Goal: Task Accomplishment & Management: Use online tool/utility

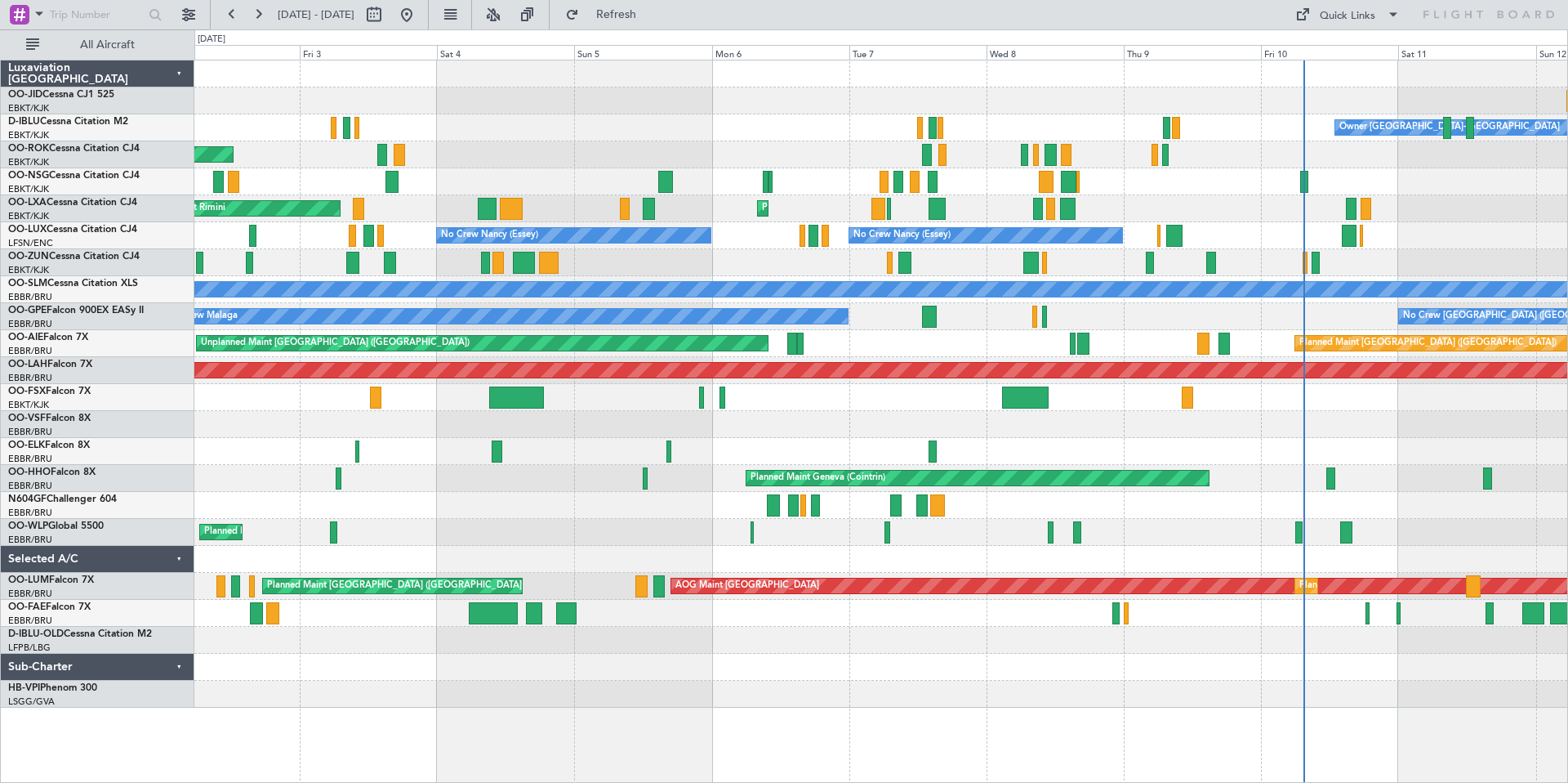
click at [1364, 106] on div at bounding box center [881, 102] width 1373 height 27
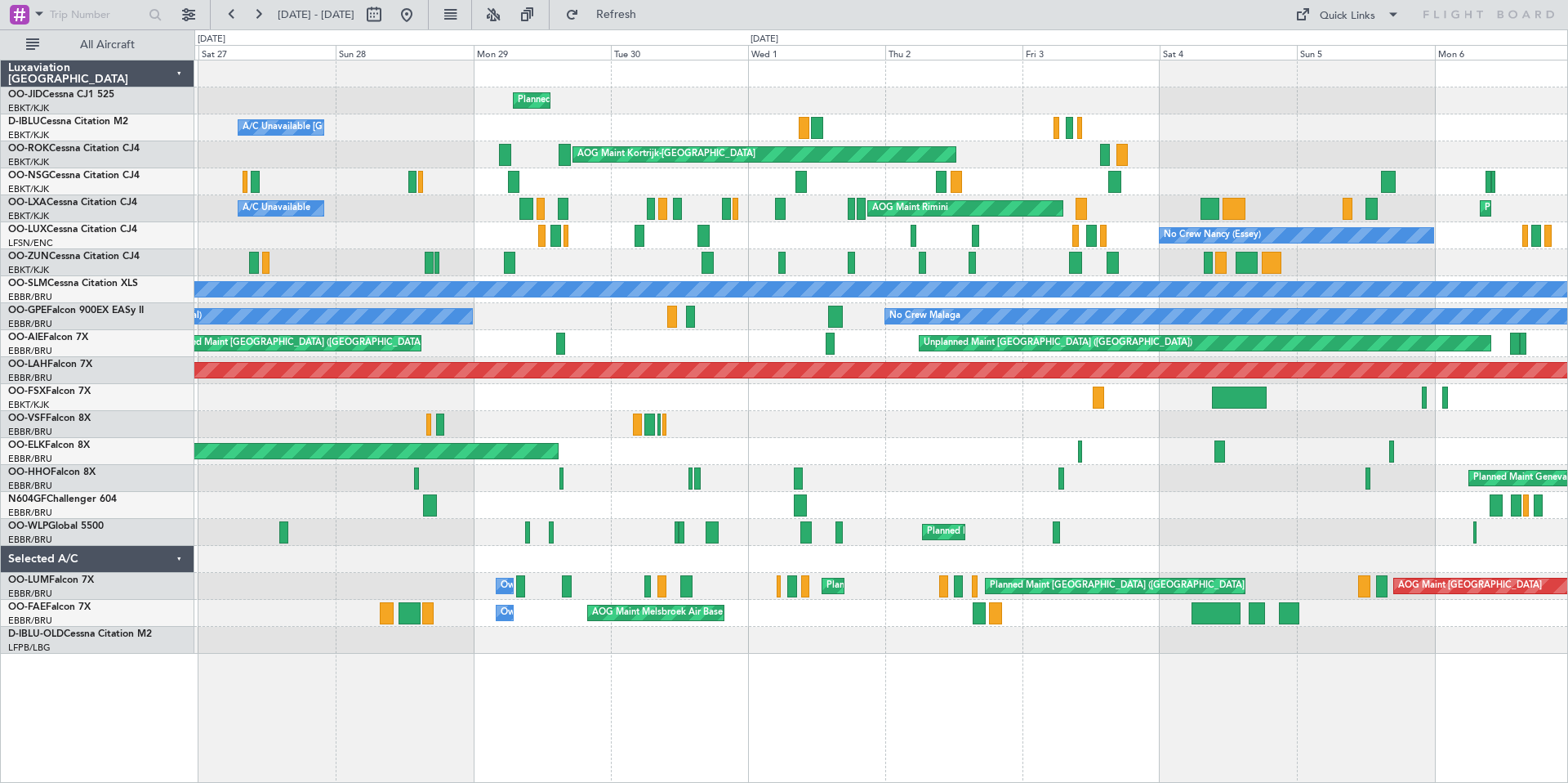
click at [865, 121] on div "A/C Unavailable Kortrijk-Wevelgem A/C Unavailable Brussels (Brussels National) …" at bounding box center [881, 128] width 1373 height 27
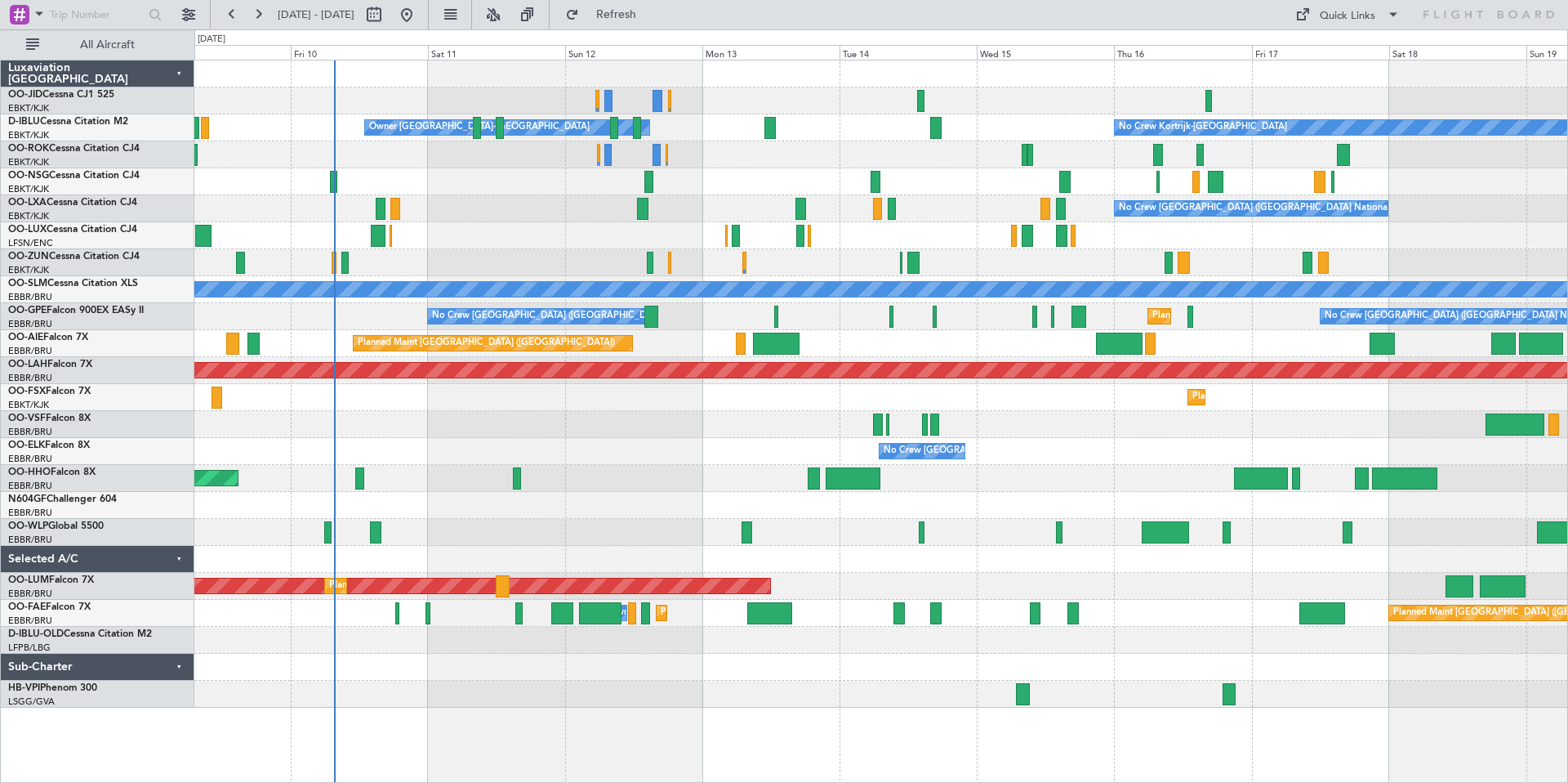
click at [926, 70] on div at bounding box center [881, 74] width 1373 height 27
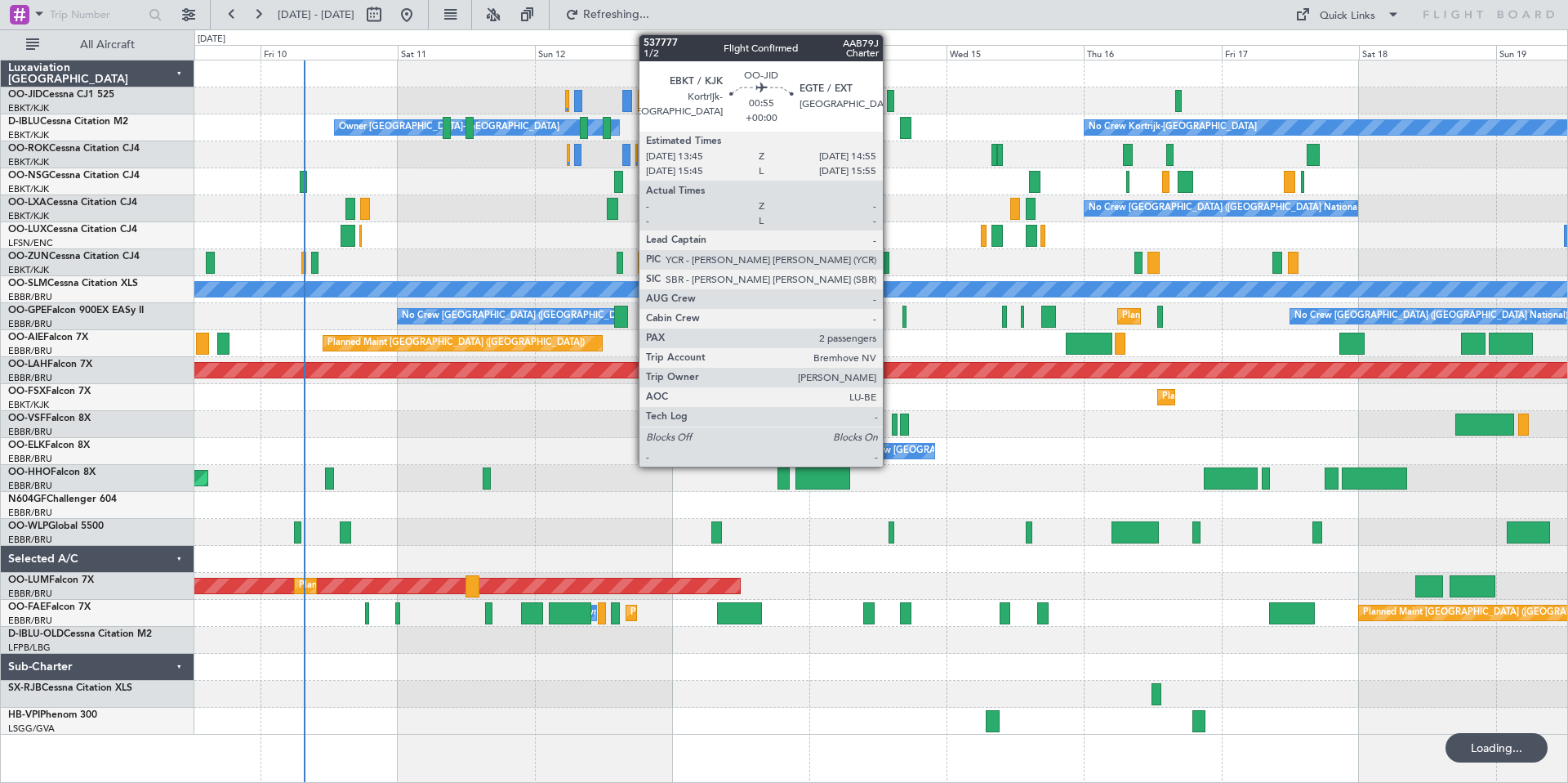
click at [890, 100] on div at bounding box center [891, 101] width 8 height 22
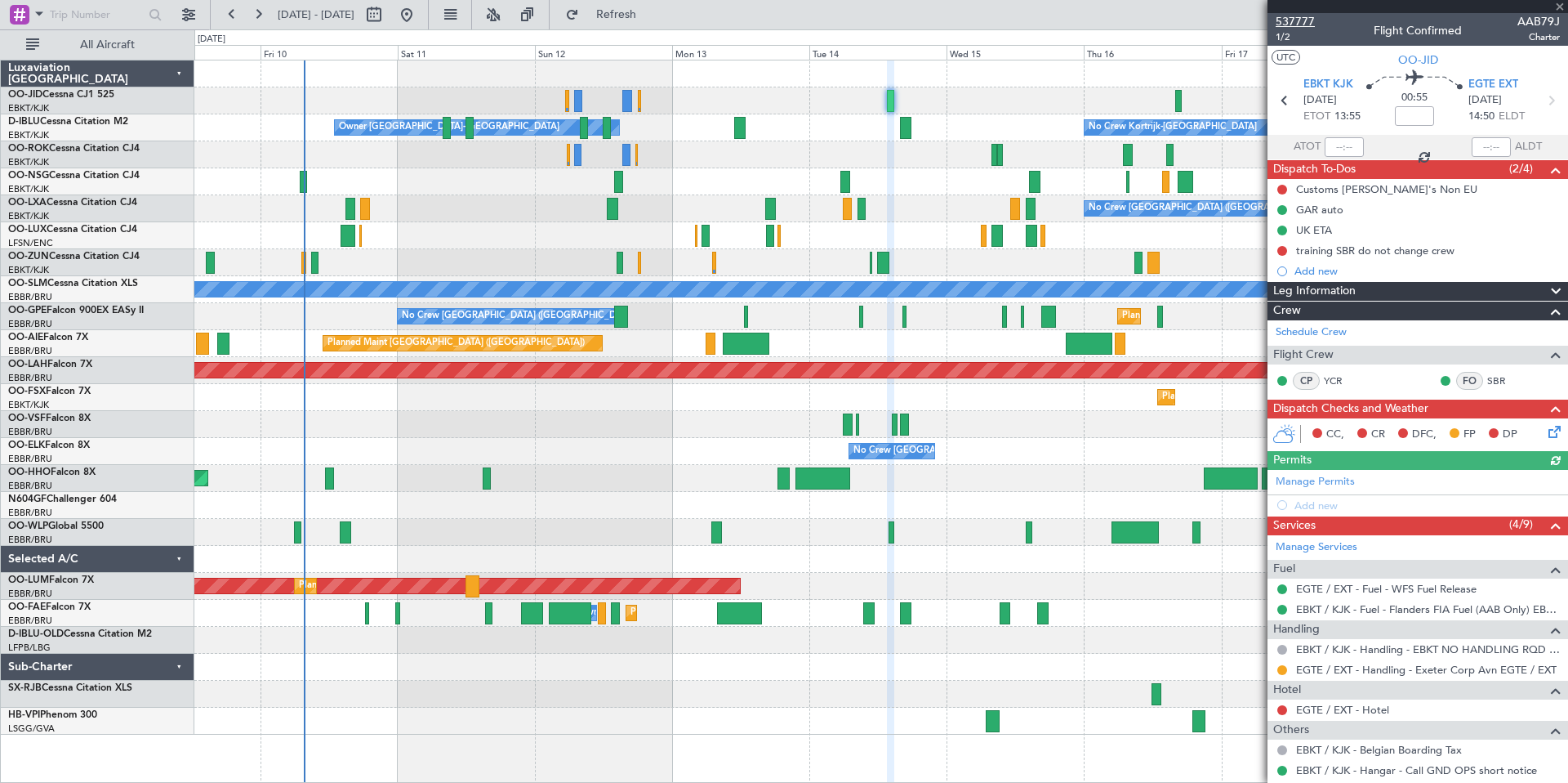
click at [1295, 21] on span "537777" at bounding box center [1296, 21] width 39 height 18
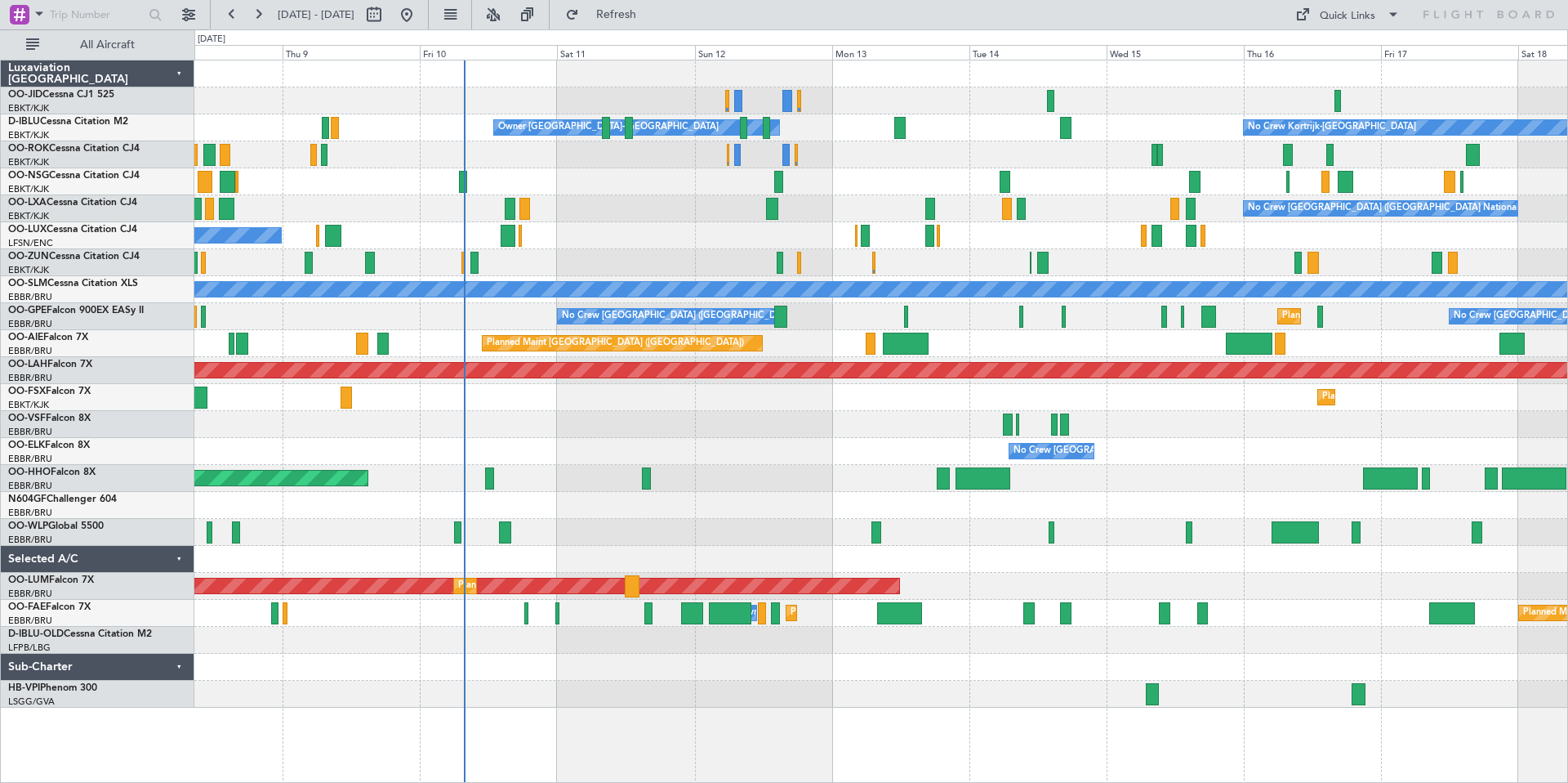
click at [928, 95] on div "Owner [GEOGRAPHIC_DATA]-[GEOGRAPHIC_DATA] No Crew Kortrijk-[GEOGRAPHIC_DATA] No…" at bounding box center [881, 384] width 1373 height 647
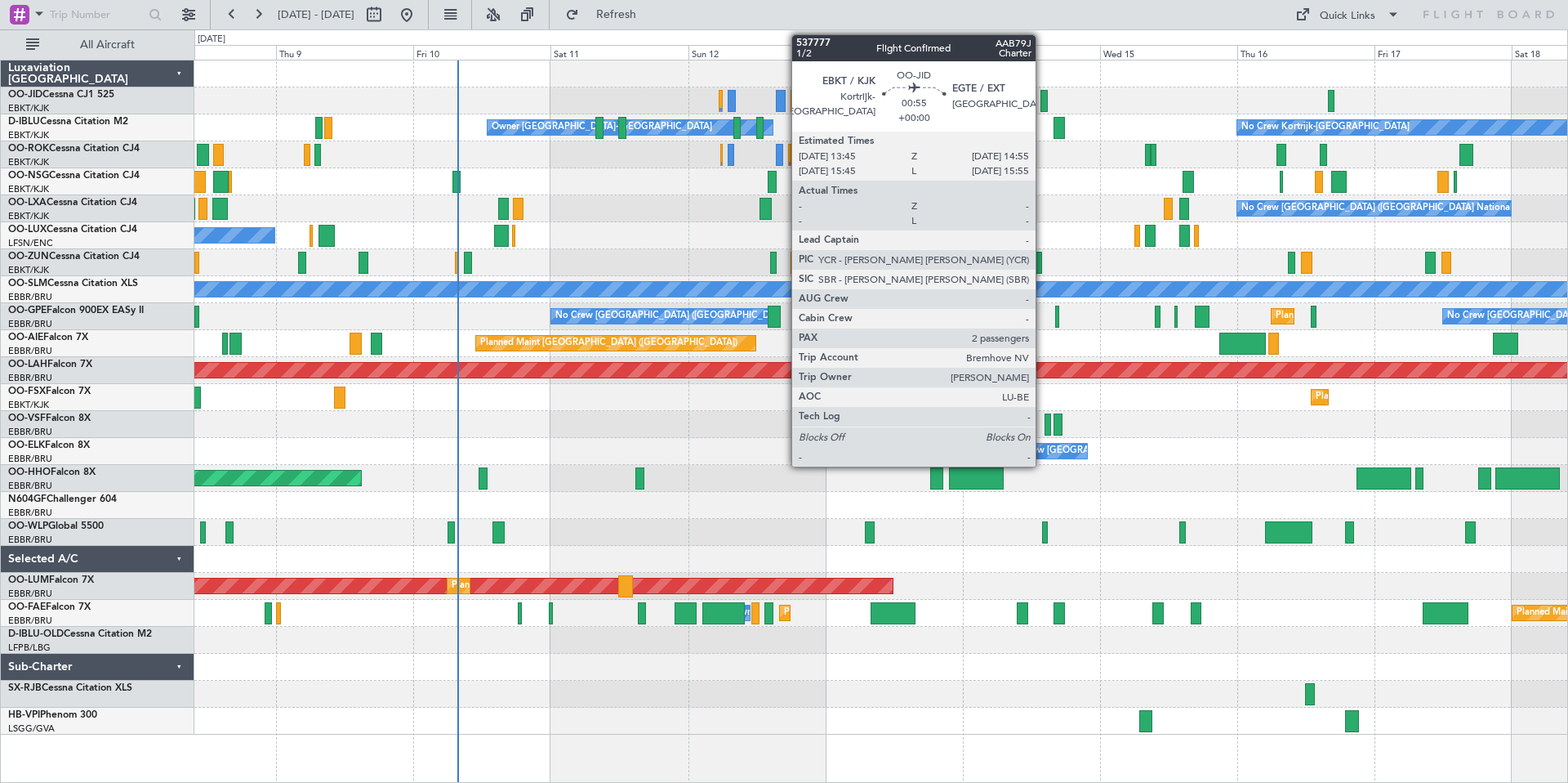
click at [1043, 98] on div at bounding box center [1045, 101] width 8 height 22
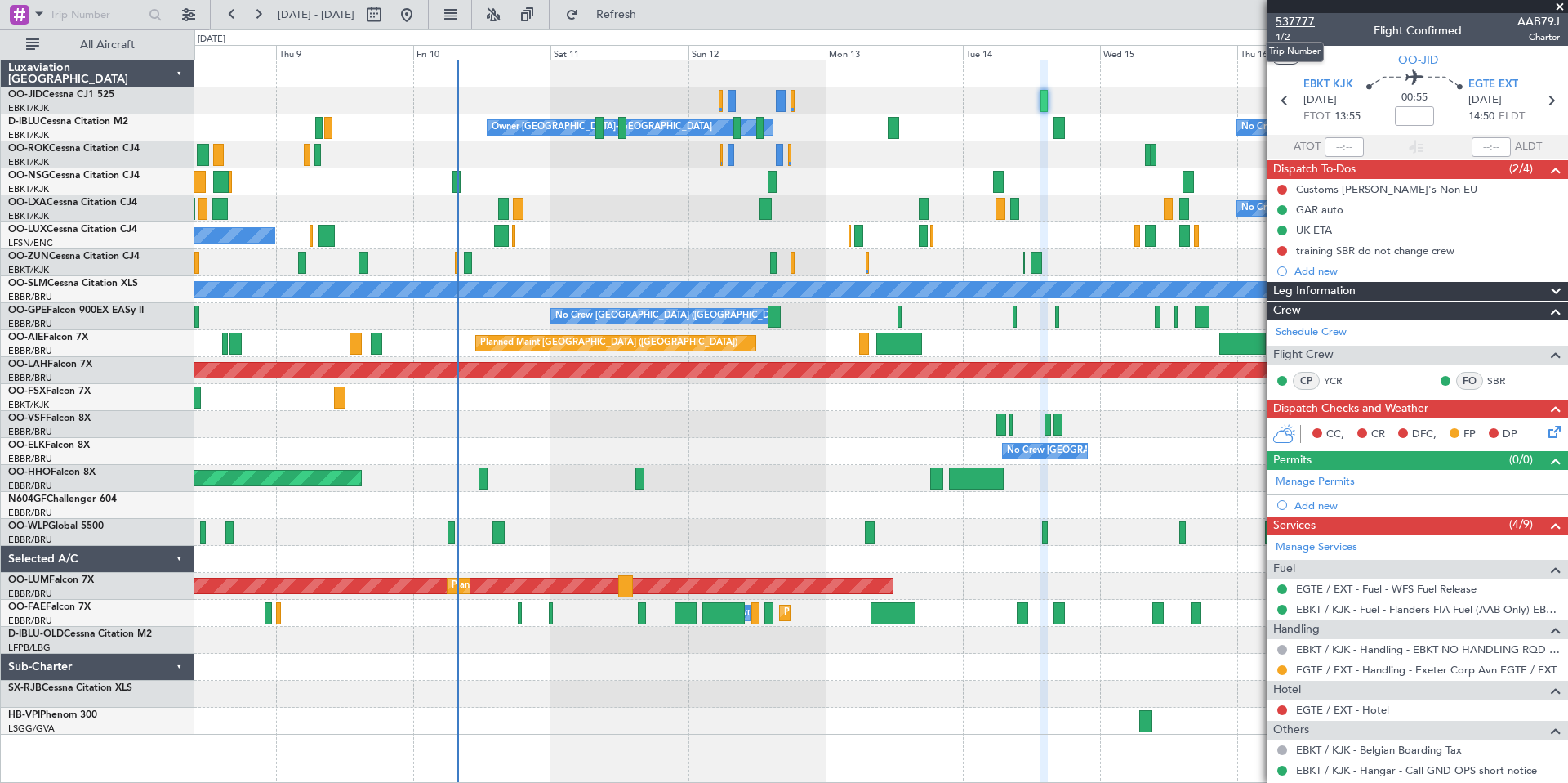
click at [1293, 18] on span "537777" at bounding box center [1296, 21] width 39 height 18
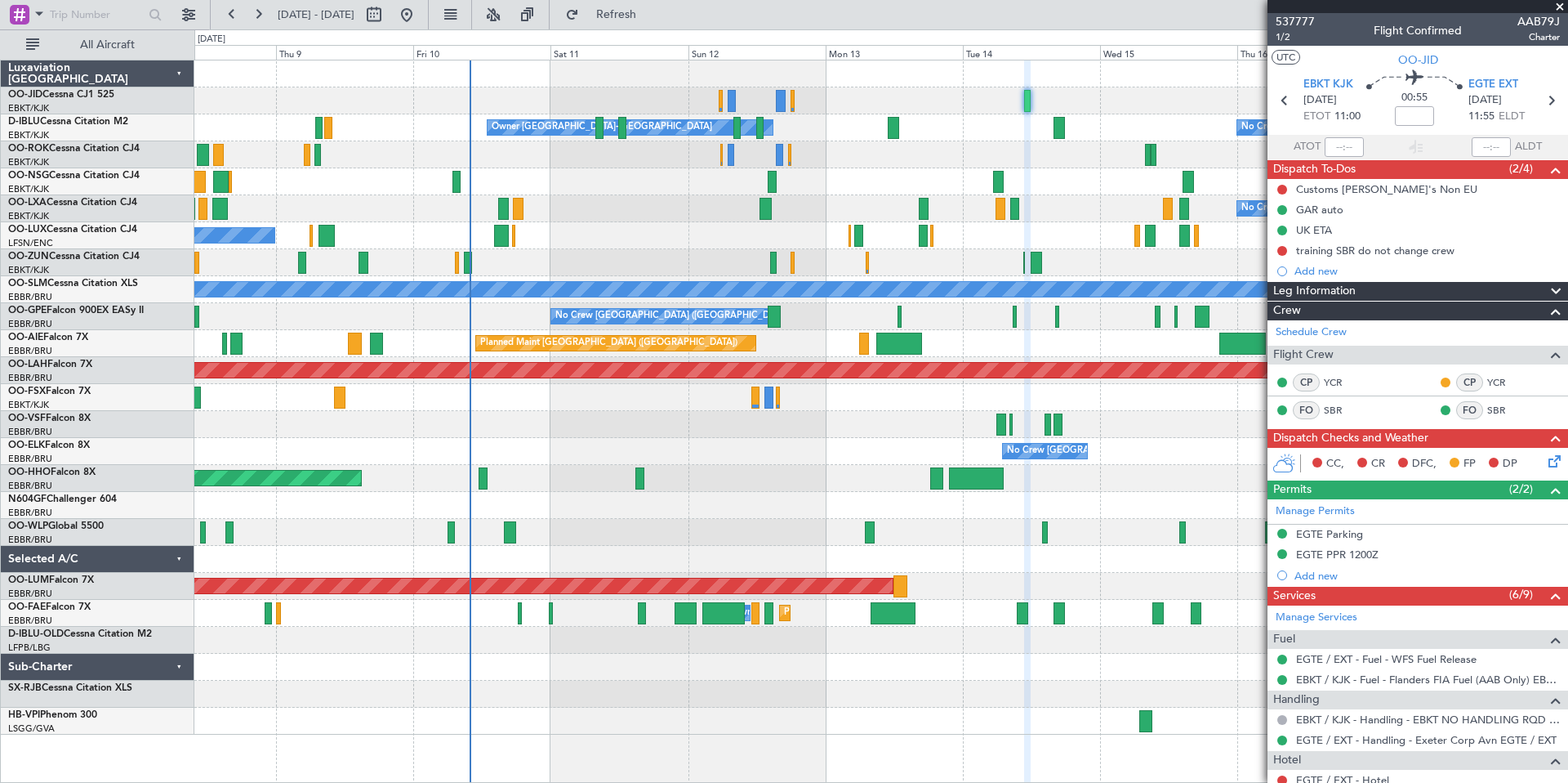
click at [1562, 8] on span at bounding box center [1560, 7] width 17 height 15
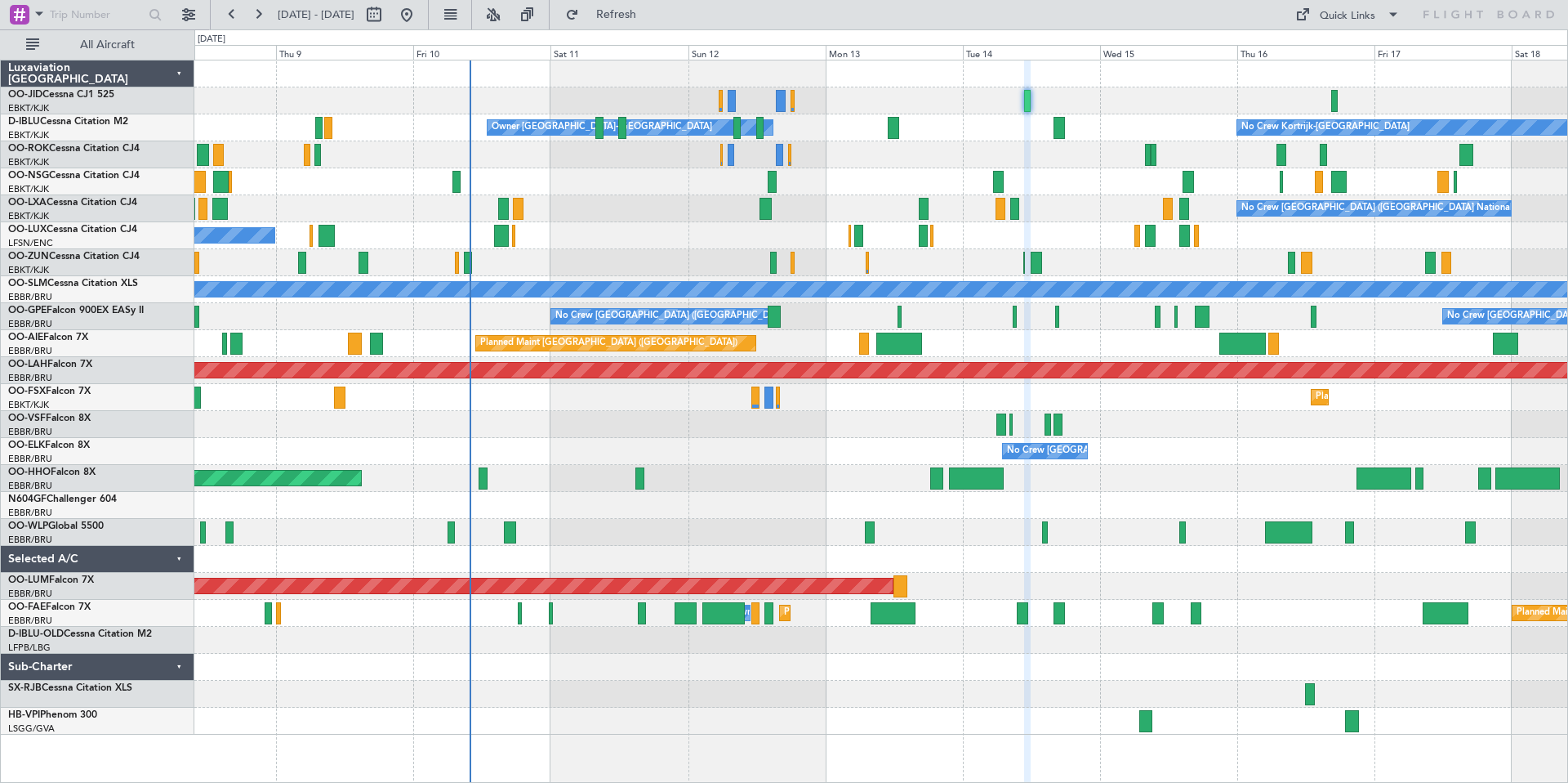
type input "0"
